Goal: Transaction & Acquisition: Purchase product/service

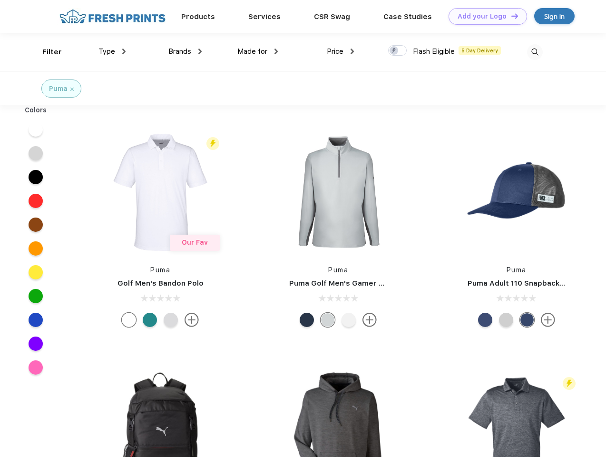
click at [484, 16] on link "Add your Logo Design Tool" at bounding box center [487, 16] width 78 height 17
click at [0, 0] on div "Design Tool" at bounding box center [0, 0] width 0 height 0
click at [510, 16] on link "Add your Logo Design Tool" at bounding box center [487, 16] width 78 height 17
click at [46, 52] on div "Filter" at bounding box center [51, 52] width 19 height 11
click at [112, 51] on span "Type" at bounding box center [106, 51] width 17 height 9
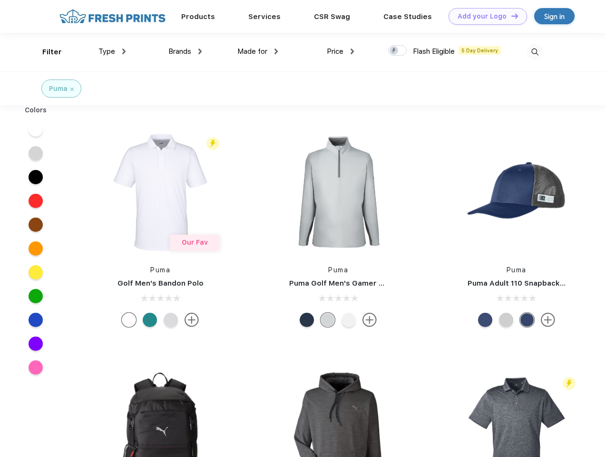
click at [185, 51] on span "Brands" at bounding box center [179, 51] width 23 height 9
click at [258, 51] on span "Made for" at bounding box center [252, 51] width 30 height 9
click at [340, 51] on span "Price" at bounding box center [335, 51] width 17 height 9
click at [398, 51] on div at bounding box center [397, 50] width 19 height 10
click at [394, 51] on input "checkbox" at bounding box center [391, 48] width 6 height 6
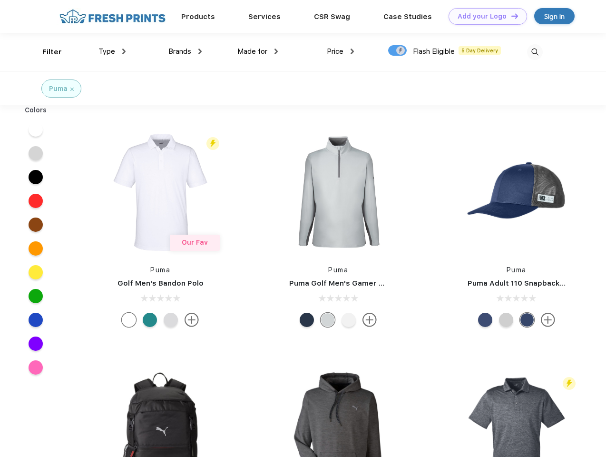
click at [535, 52] on img at bounding box center [535, 52] width 16 height 16
